Goal: Book appointment/travel/reservation

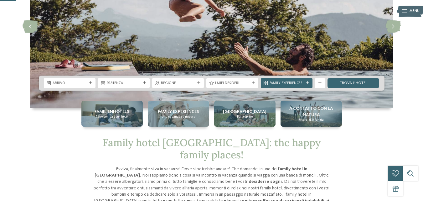
scroll to position [80, 0]
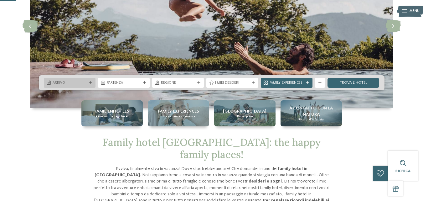
click at [90, 84] on div "Arrivo" at bounding box center [70, 83] width 52 height 10
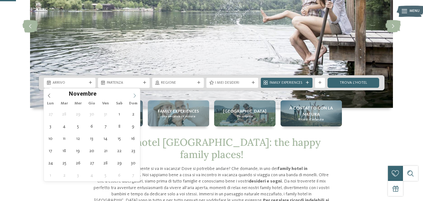
click at [135, 96] on icon at bounding box center [134, 95] width 4 height 4
type div "[DATE]"
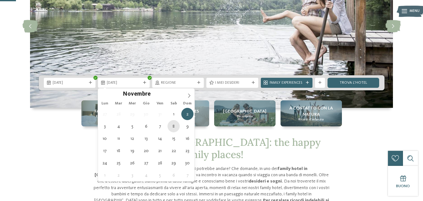
type div "[DATE]"
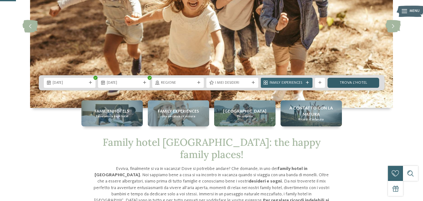
click at [350, 79] on link "trova l’hotel" at bounding box center [353, 83] width 52 height 10
